Goal: Task Accomplishment & Management: Use online tool/utility

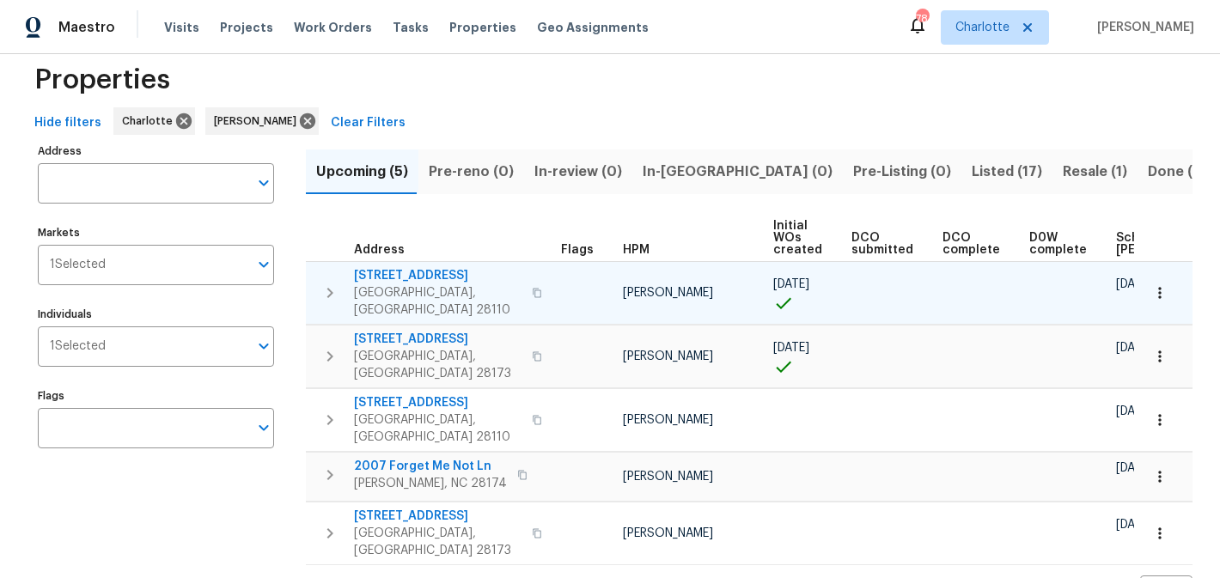
scroll to position [30, 0]
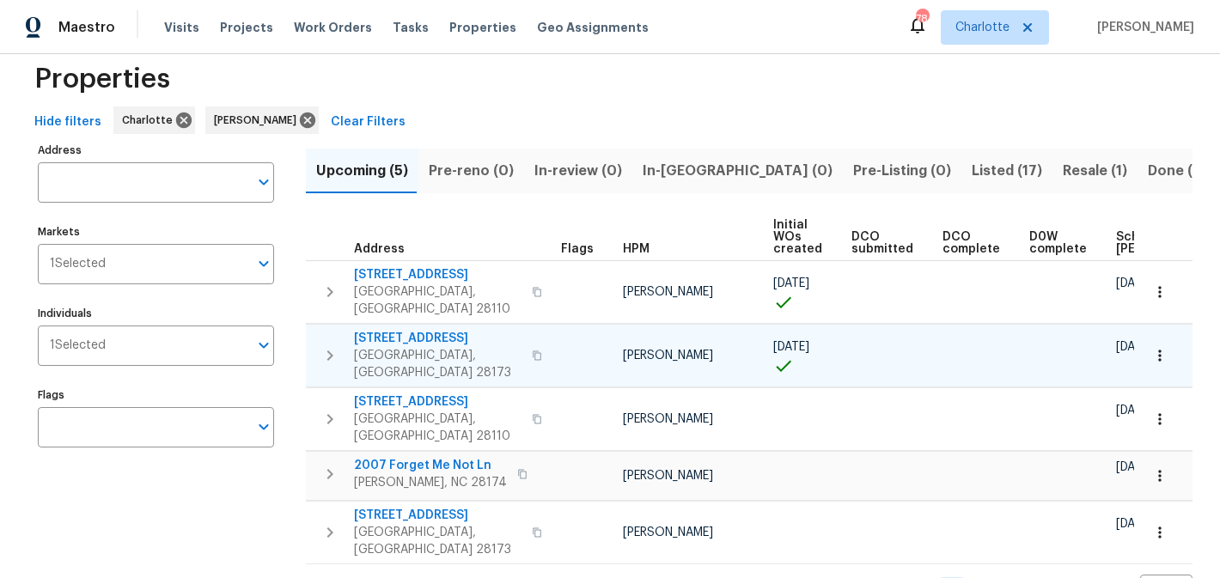
click at [393, 330] on span "[STREET_ADDRESS]" at bounding box center [437, 338] width 167 height 17
click at [971, 173] on span "Listed (17)" at bounding box center [1006, 171] width 70 height 24
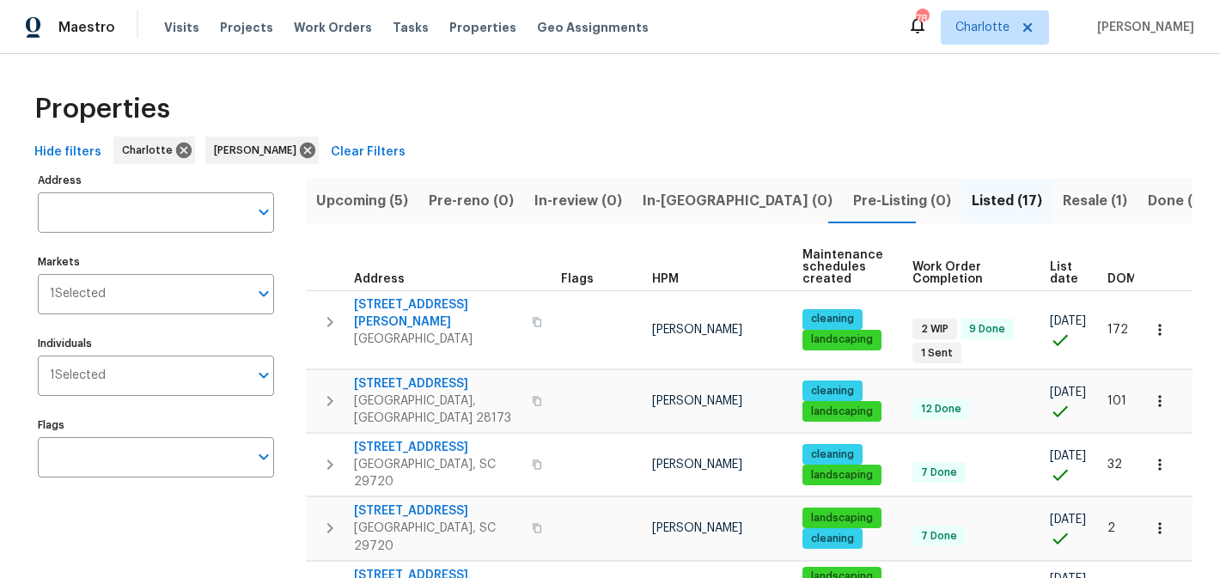
click at [1062, 194] on span "Resale (1)" at bounding box center [1094, 201] width 64 height 24
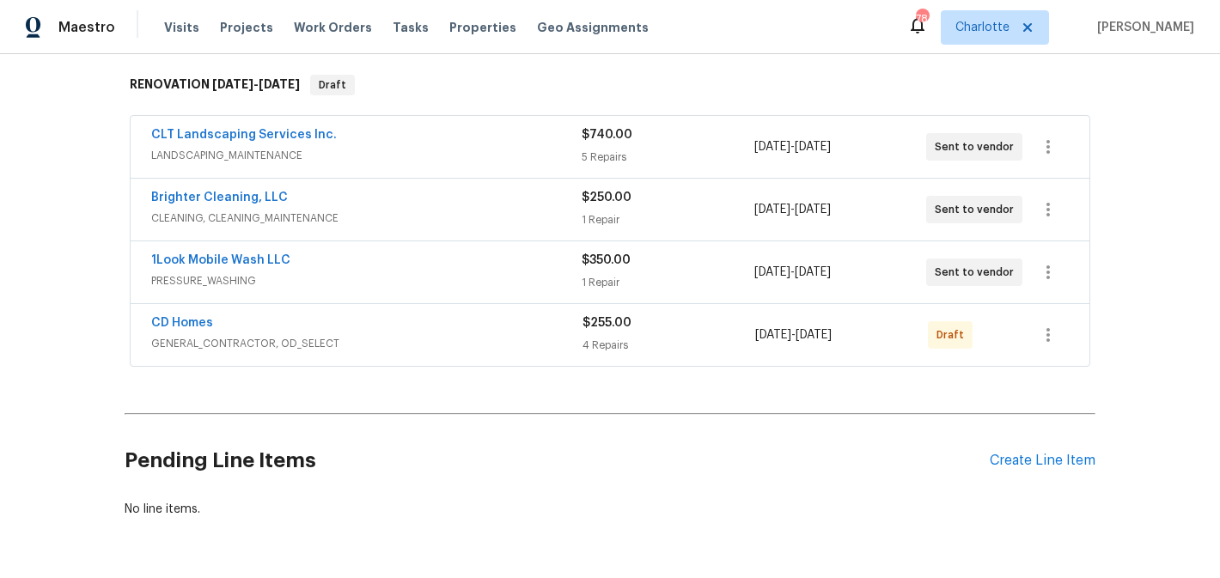
scroll to position [270, 0]
click at [1040, 328] on icon "button" at bounding box center [1048, 333] width 21 height 21
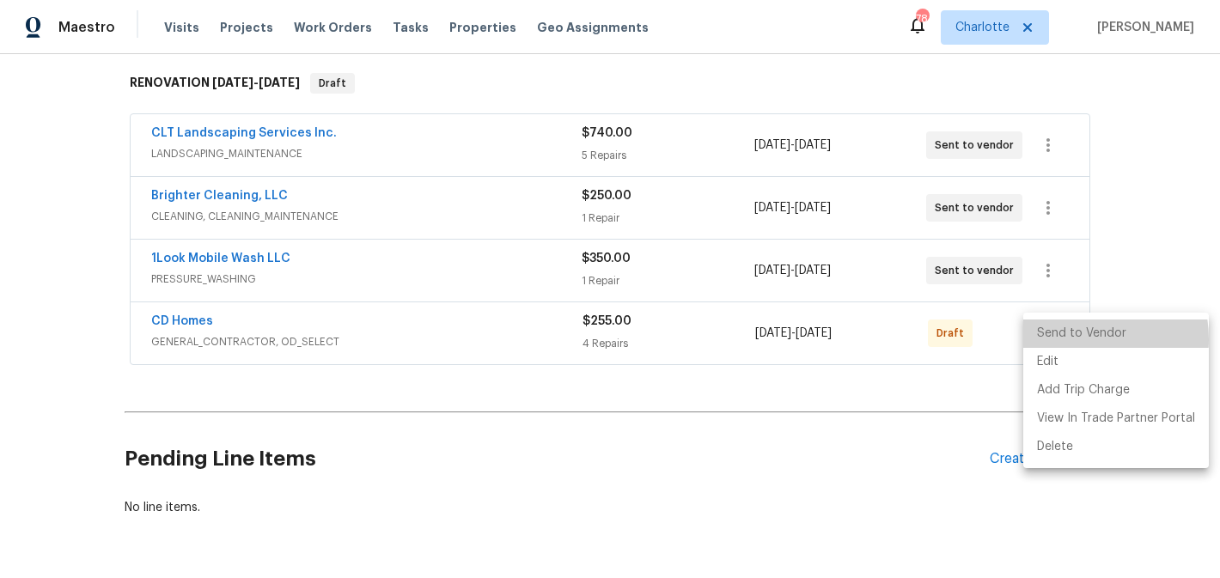
click at [1072, 339] on li "Send to Vendor" at bounding box center [1116, 334] width 186 height 28
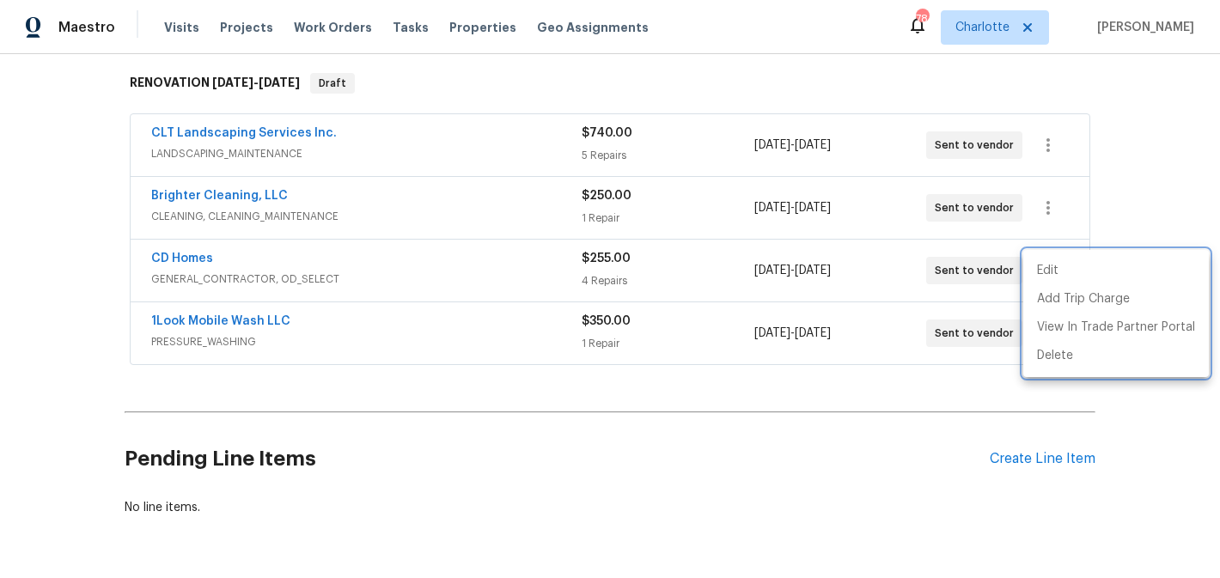
click at [55, 104] on div at bounding box center [610, 289] width 1220 height 578
